Goal: Task Accomplishment & Management: Manage account settings

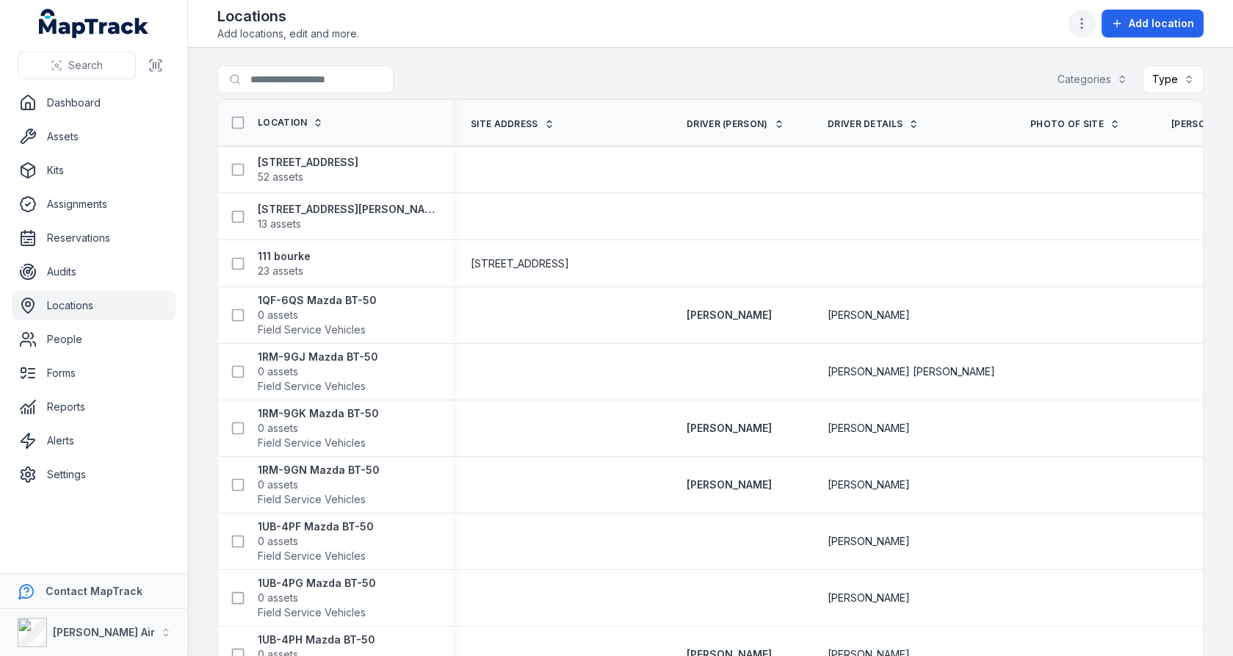
click at [1084, 24] on icon "button" at bounding box center [1081, 23] width 15 height 15
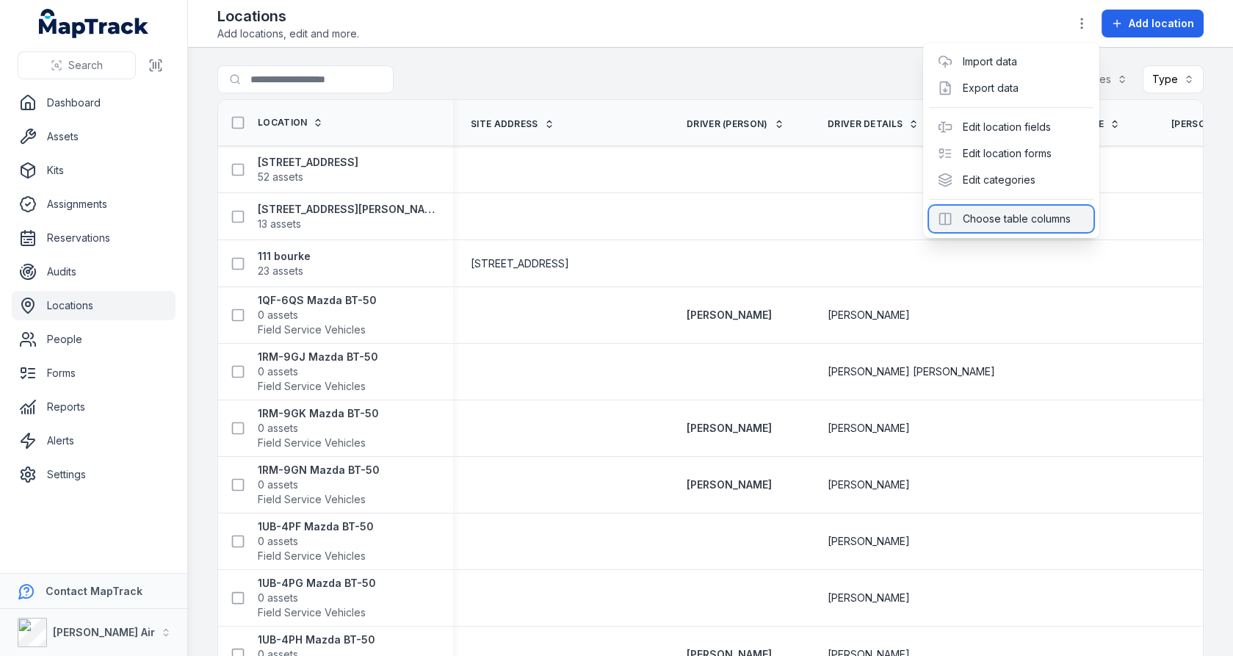
click at [1023, 211] on div "Choose table columns" at bounding box center [1011, 219] width 164 height 26
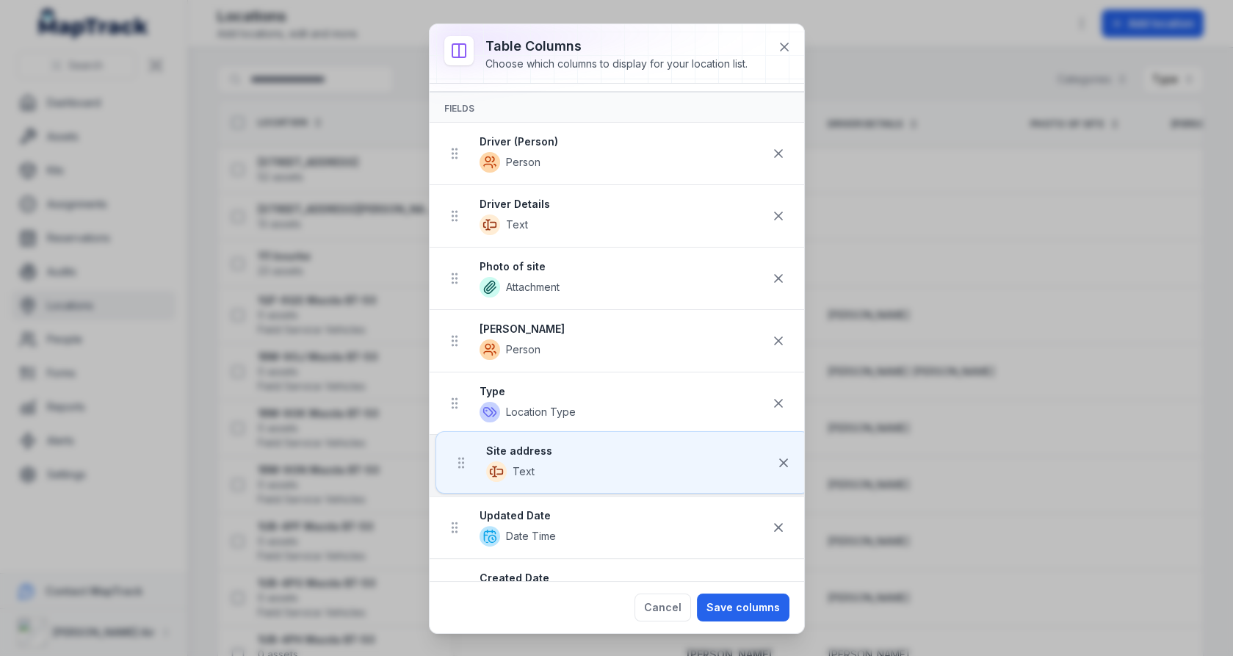
scroll to position [60, 0]
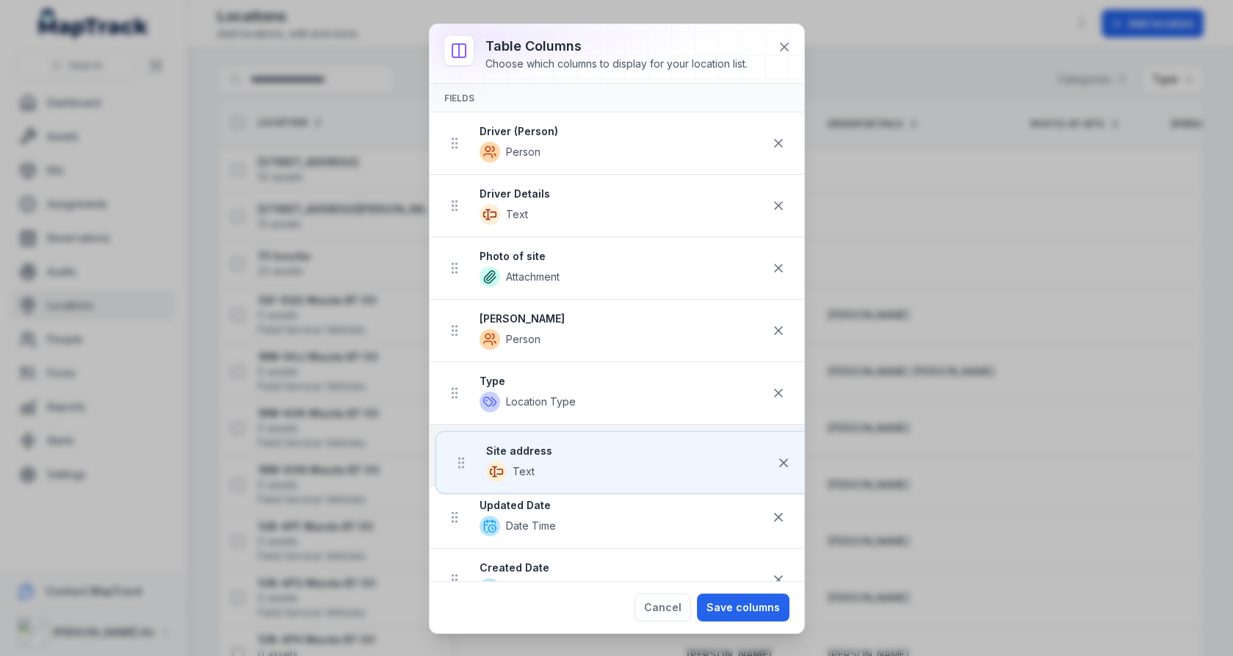
drag, startPoint x: 457, startPoint y: 201, endPoint x: 462, endPoint y: 468, distance: 267.3
click at [462, 468] on ul "Site address Text Driver (Person) Person Driver Details Text Photo of site Atta…" at bounding box center [616, 548] width 374 height 873
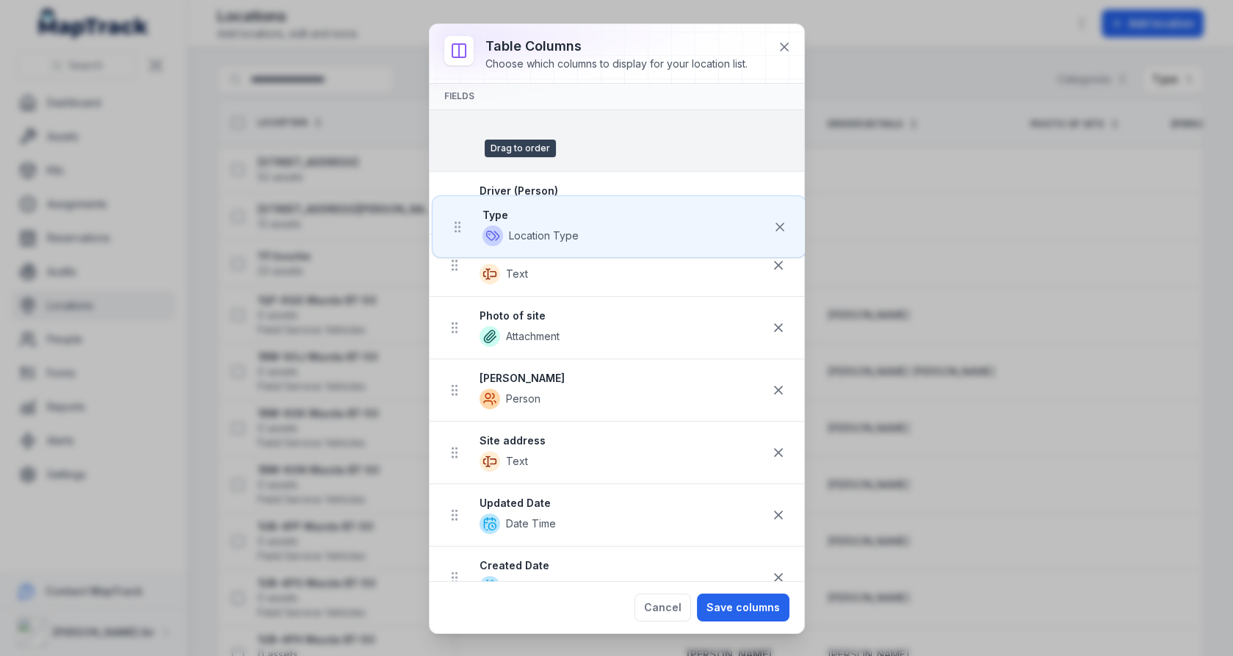
scroll to position [0, 0]
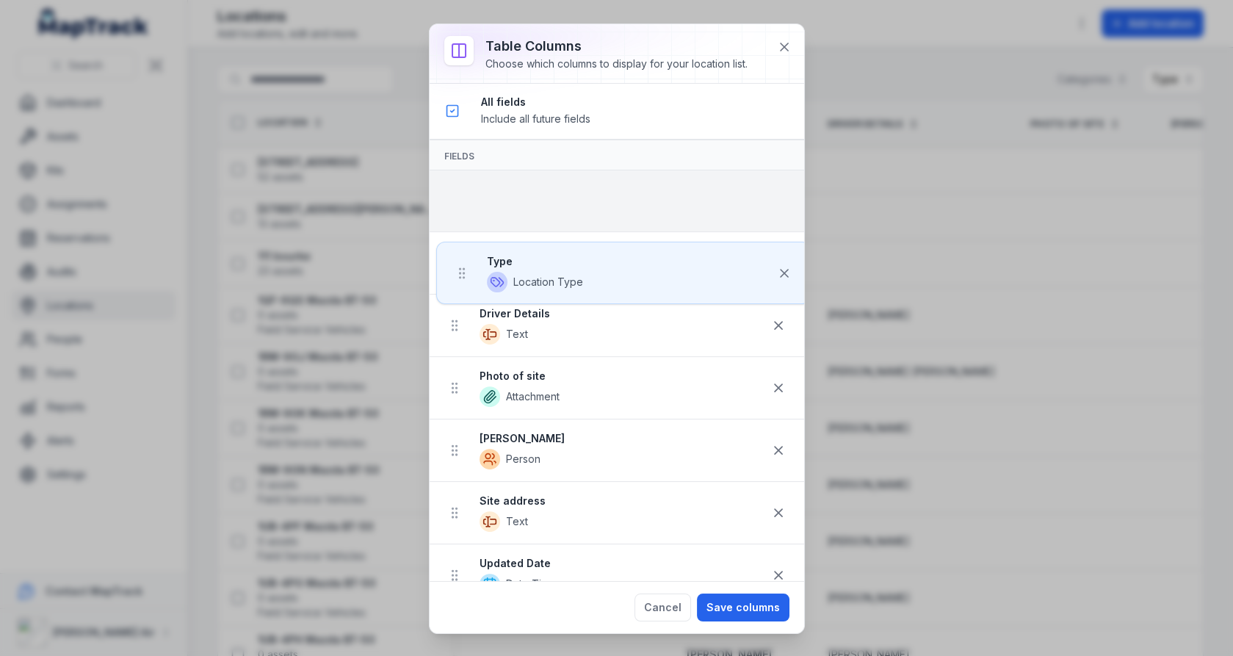
drag, startPoint x: 457, startPoint y: 385, endPoint x: 463, endPoint y: 197, distance: 188.1
click at [463, 197] on ul "Driver (Person) Person Driver Details Text Photo of site Attachment [PERSON_NAM…" at bounding box center [616, 606] width 374 height 873
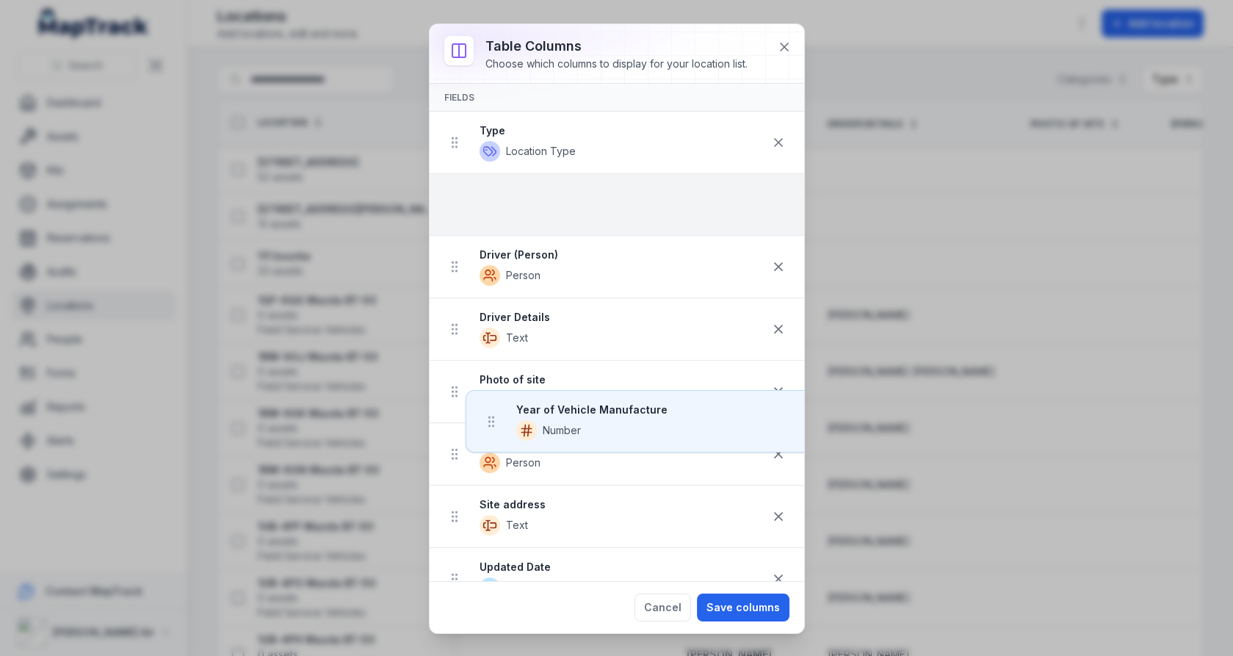
drag, startPoint x: 444, startPoint y: 477, endPoint x: 481, endPoint y: 192, distance: 287.9
click at [481, 191] on ul "Type Location Type Driver (Person) Person Driver Details Text Photo of site Att…" at bounding box center [616, 548] width 374 height 873
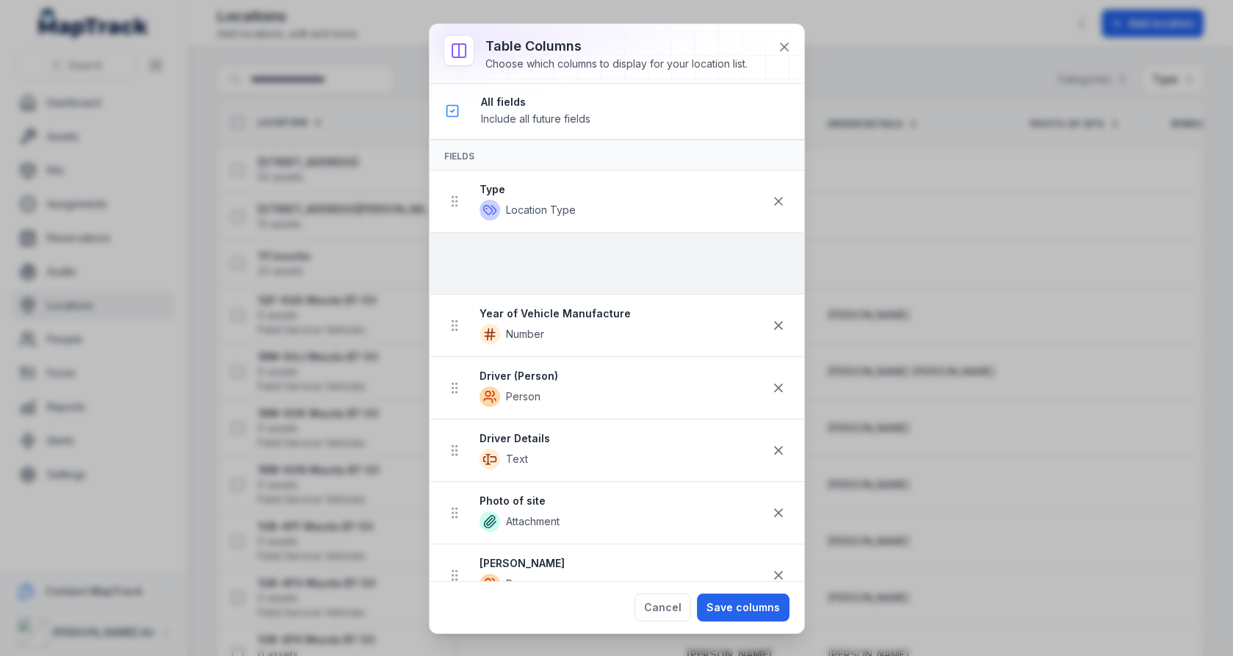
drag, startPoint x: 450, startPoint y: 474, endPoint x: 468, endPoint y: 264, distance: 210.0
click at [468, 264] on ul "Type Location Type Year of Vehicle Manufacture Number Driver (Person) Person Dr…" at bounding box center [616, 606] width 374 height 873
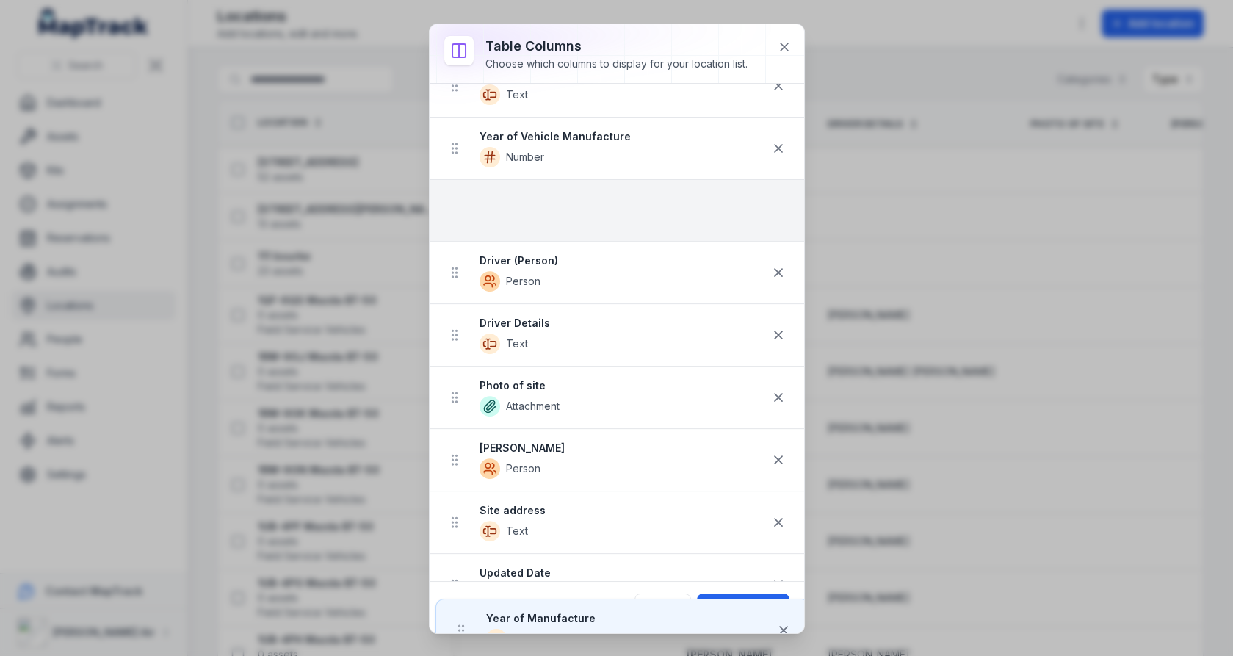
scroll to position [162, 0]
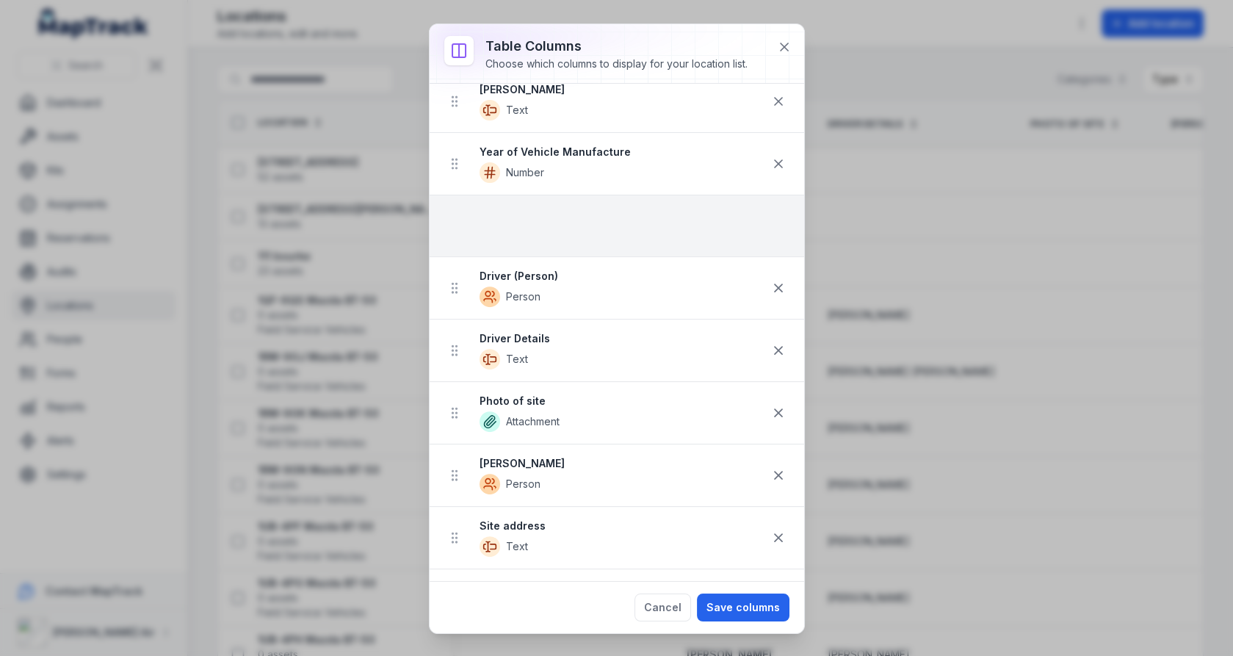
drag, startPoint x: 451, startPoint y: 476, endPoint x: 466, endPoint y: 220, distance: 257.4
click at [466, 220] on ul "Type Location Type [PERSON_NAME] Text Year of Vehicle Manufacture Number Driver…" at bounding box center [616, 444] width 374 height 873
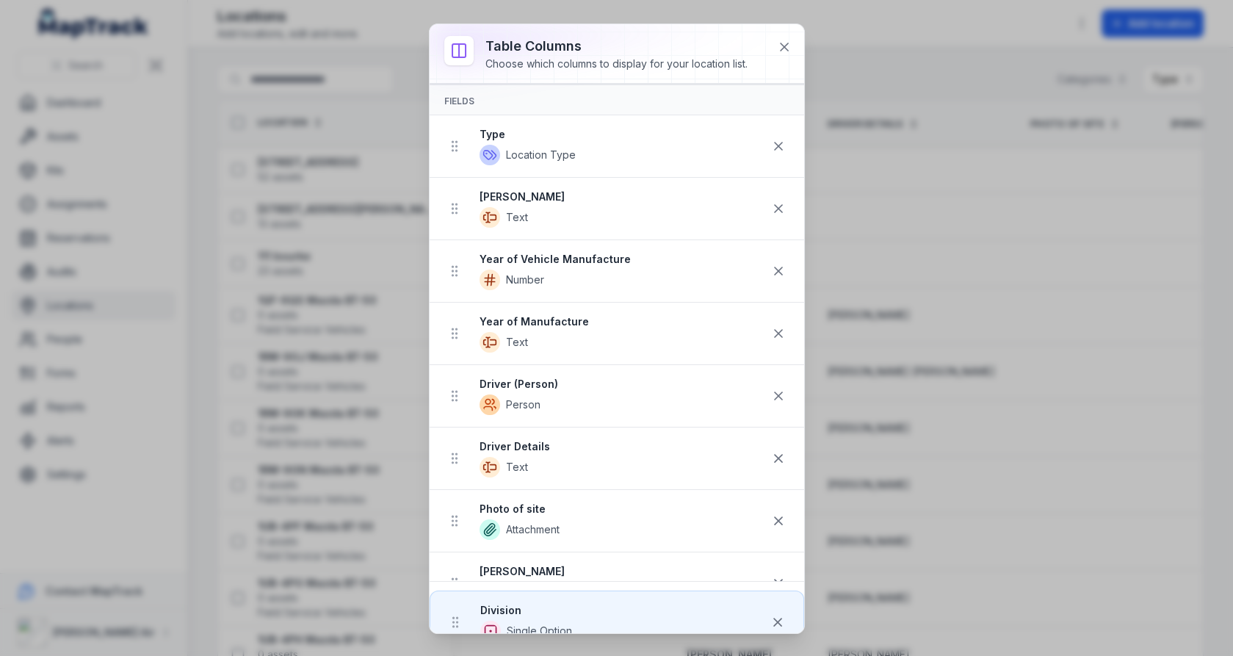
scroll to position [0, 0]
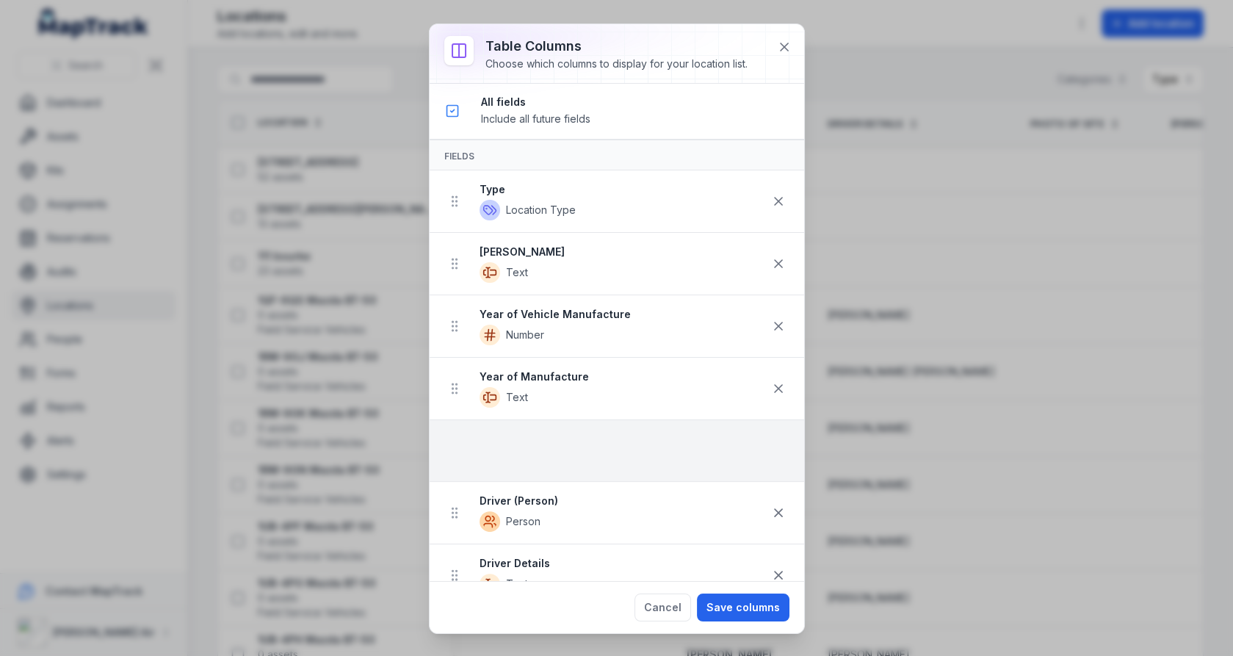
drag, startPoint x: 450, startPoint y: 336, endPoint x: 469, endPoint y: 422, distance: 88.0
click at [469, 422] on ul "Type Location Type [PERSON_NAME] Text Year of Vehicle Manufacture Number Year o…" at bounding box center [616, 606] width 374 height 873
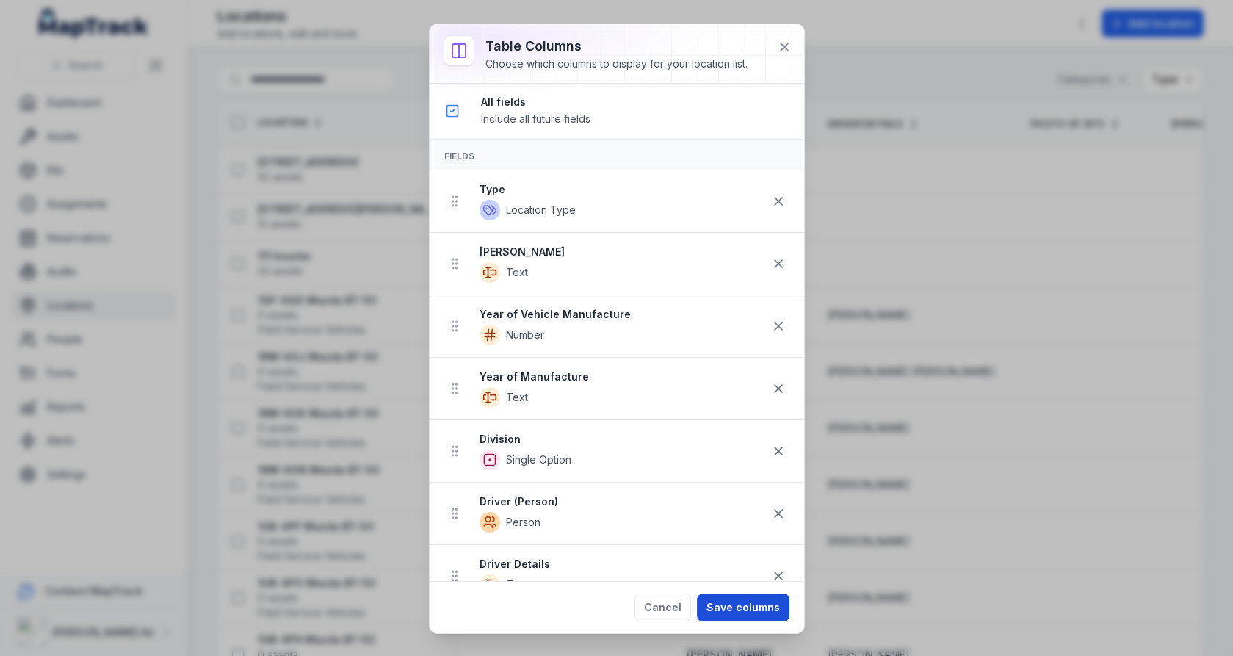
click at [737, 606] on button "Save columns" at bounding box center [743, 607] width 92 height 28
